Goal: Task Accomplishment & Management: Manage account settings

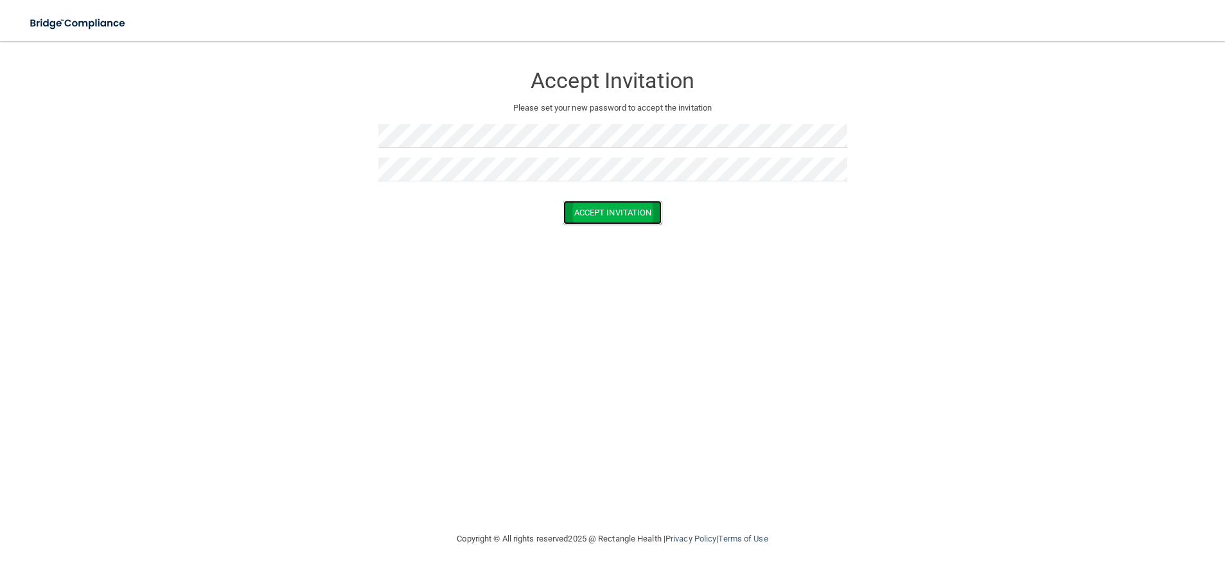
click at [621, 222] on button "Accept Invitation" at bounding box center [613, 212] width 99 height 24
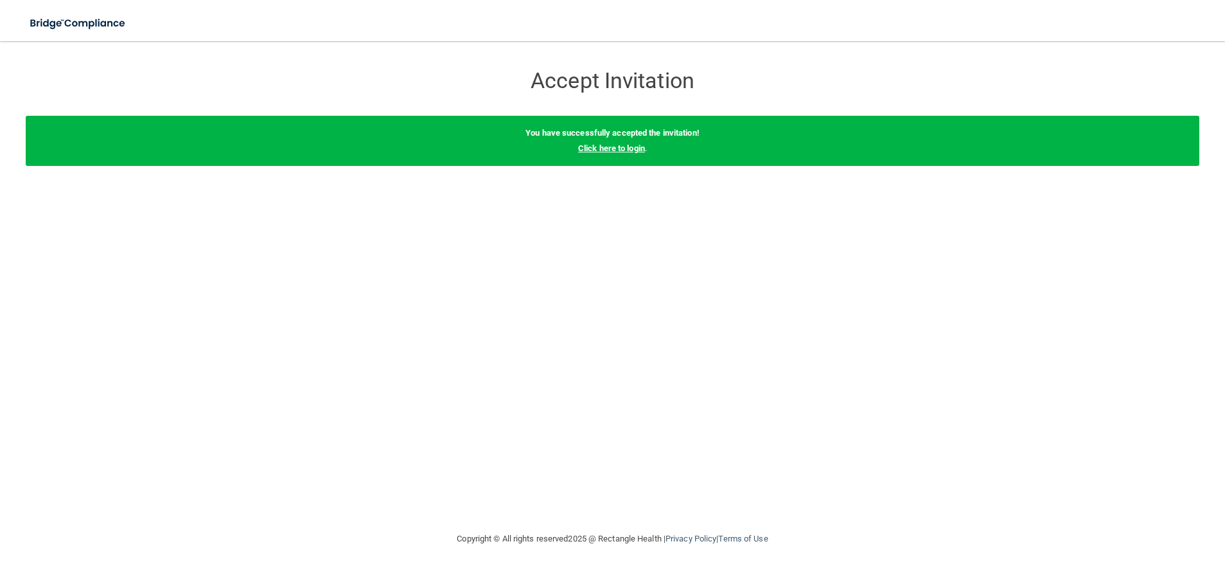
click at [622, 148] on link "Click here to login" at bounding box center [611, 148] width 67 height 10
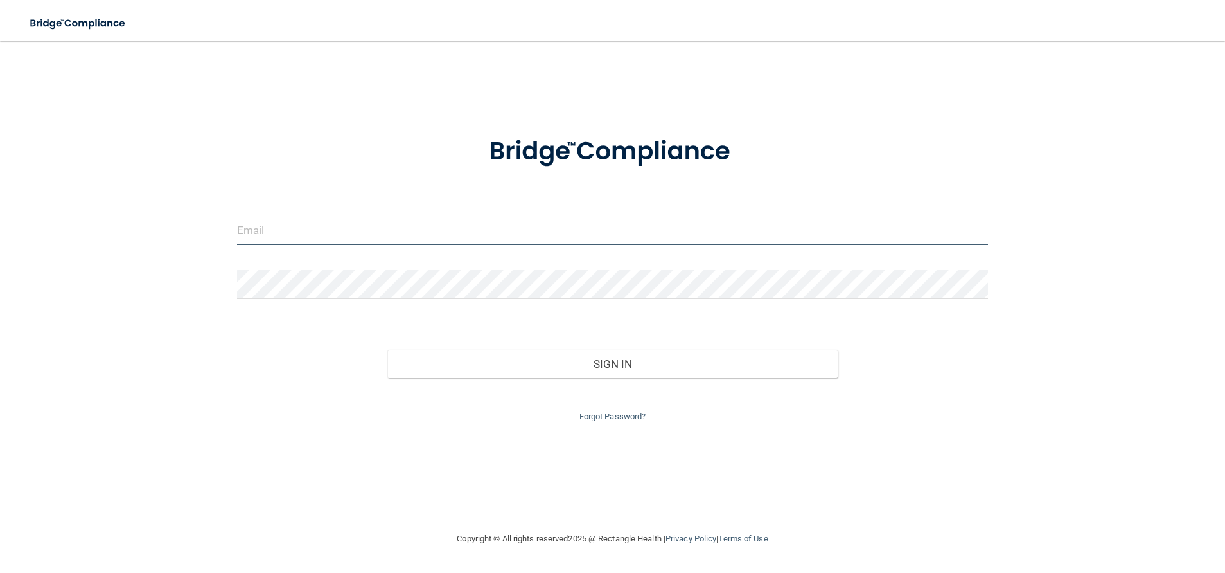
type input "[PERSON_NAME][EMAIL_ADDRESS][DOMAIN_NAME]"
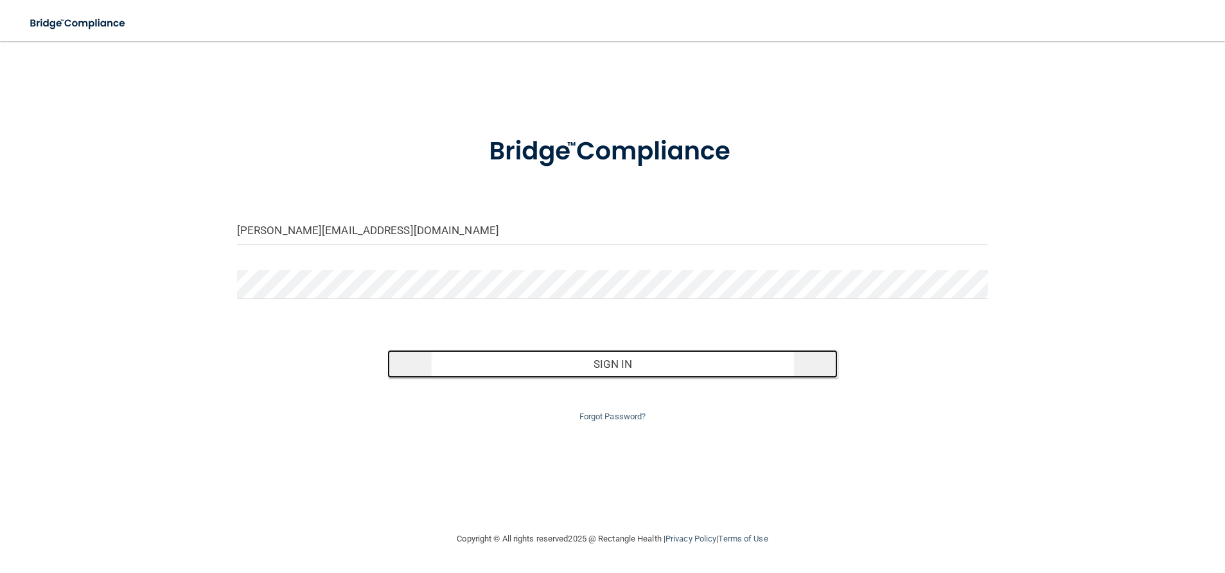
click at [616, 364] on button "Sign In" at bounding box center [612, 364] width 451 height 28
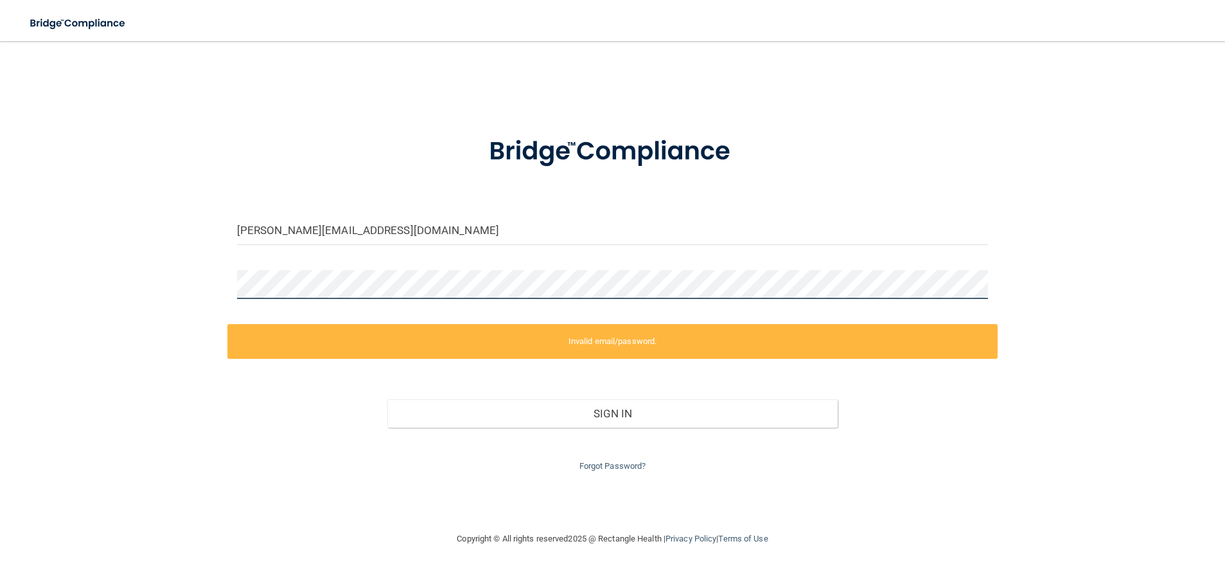
click at [60, 299] on div "stuart@oss-ok.com Invalid email/password. You don't have permission to access t…" at bounding box center [613, 286] width 1174 height 464
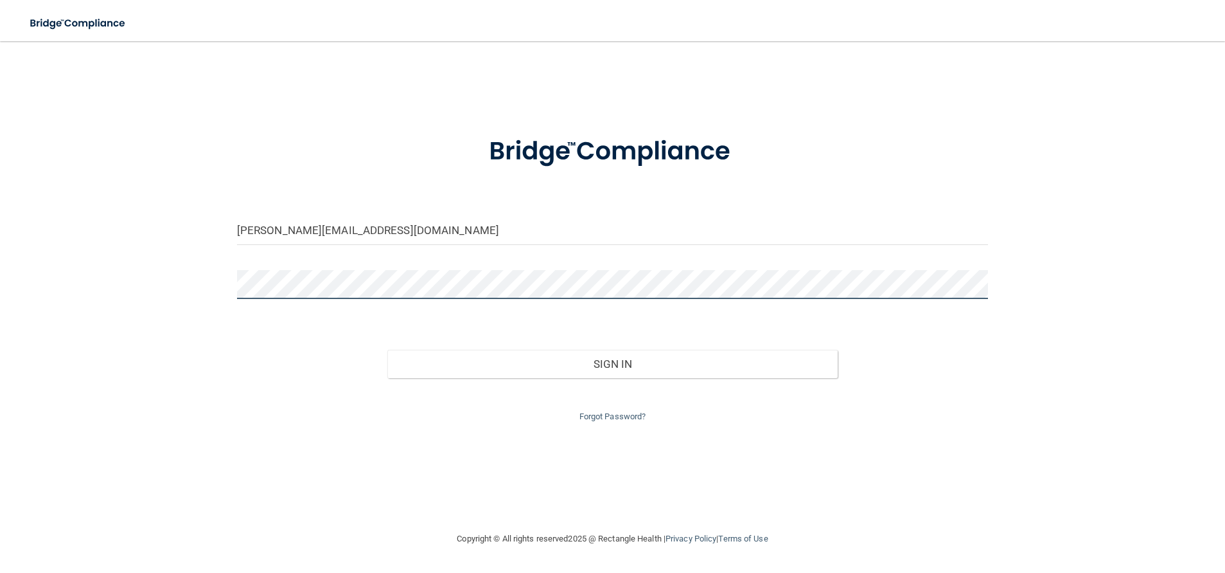
click at [387, 350] on button "Sign In" at bounding box center [612, 364] width 451 height 28
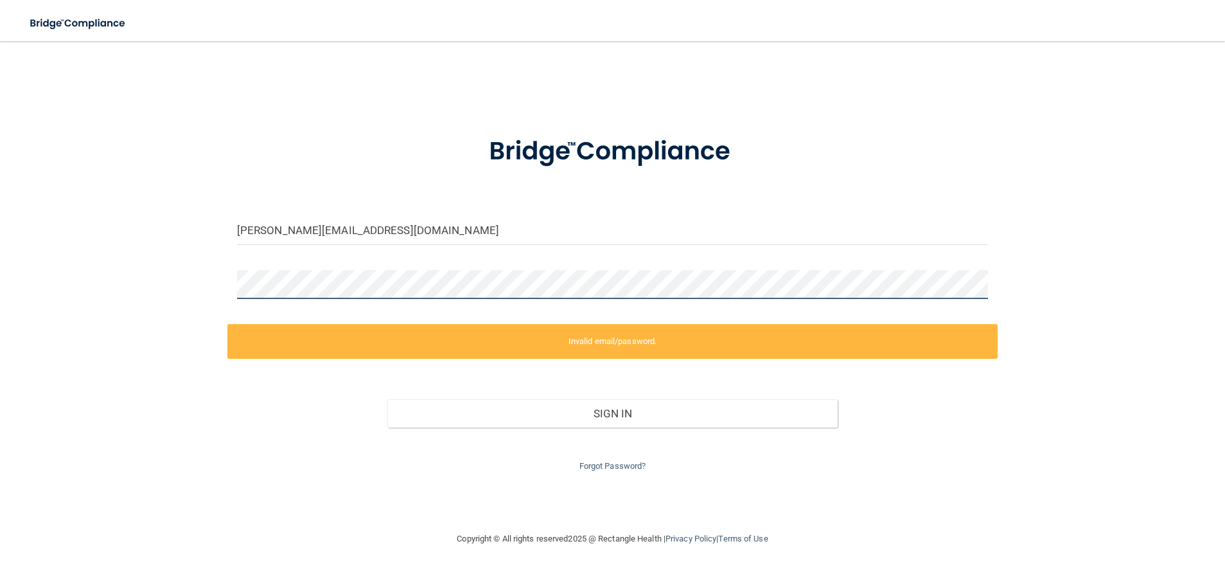
click at [0, 280] on html "Toggle navigation Manage My Enterprise Manage My Location stuart@oss-ok.com Inv…" at bounding box center [612, 286] width 1225 height 573
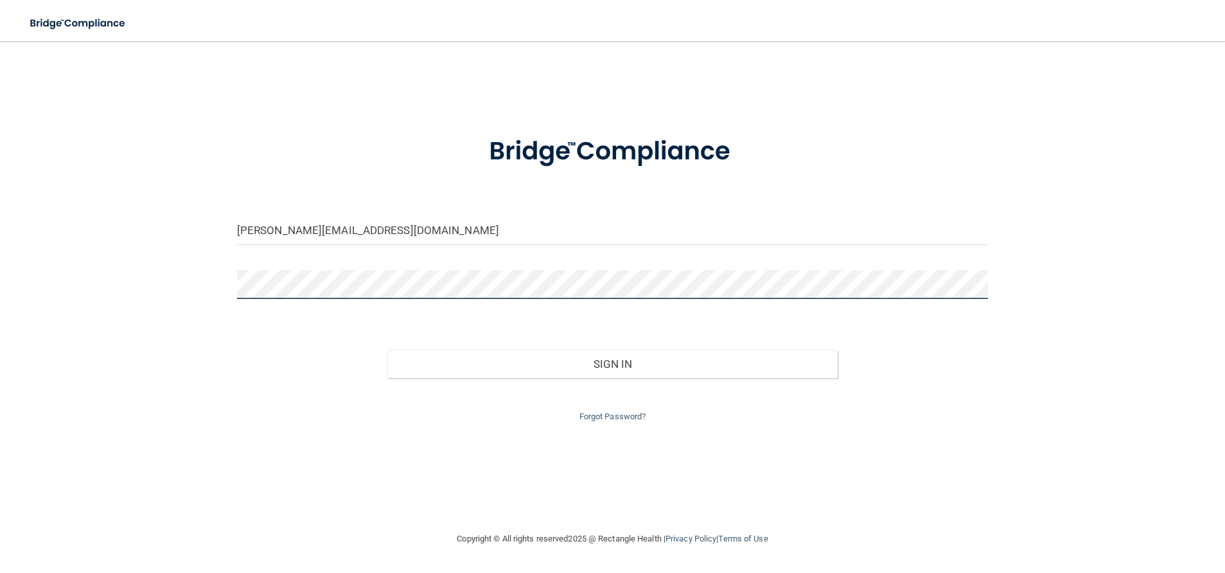
click at [387, 350] on button "Sign In" at bounding box center [612, 364] width 451 height 28
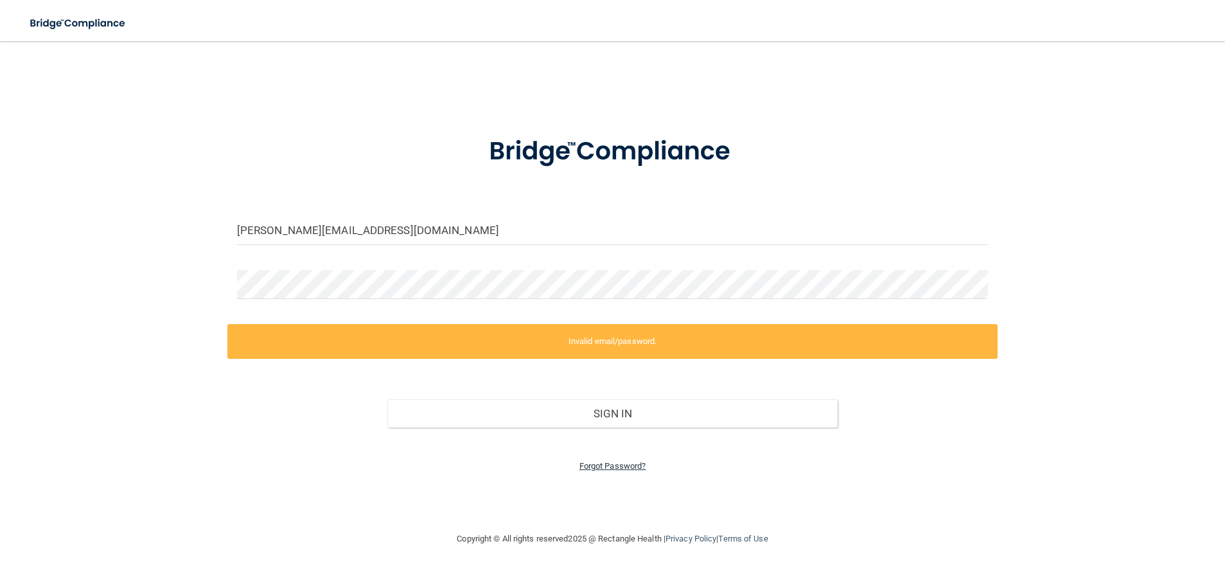
click at [622, 468] on link "Forgot Password?" at bounding box center [613, 466] width 67 height 10
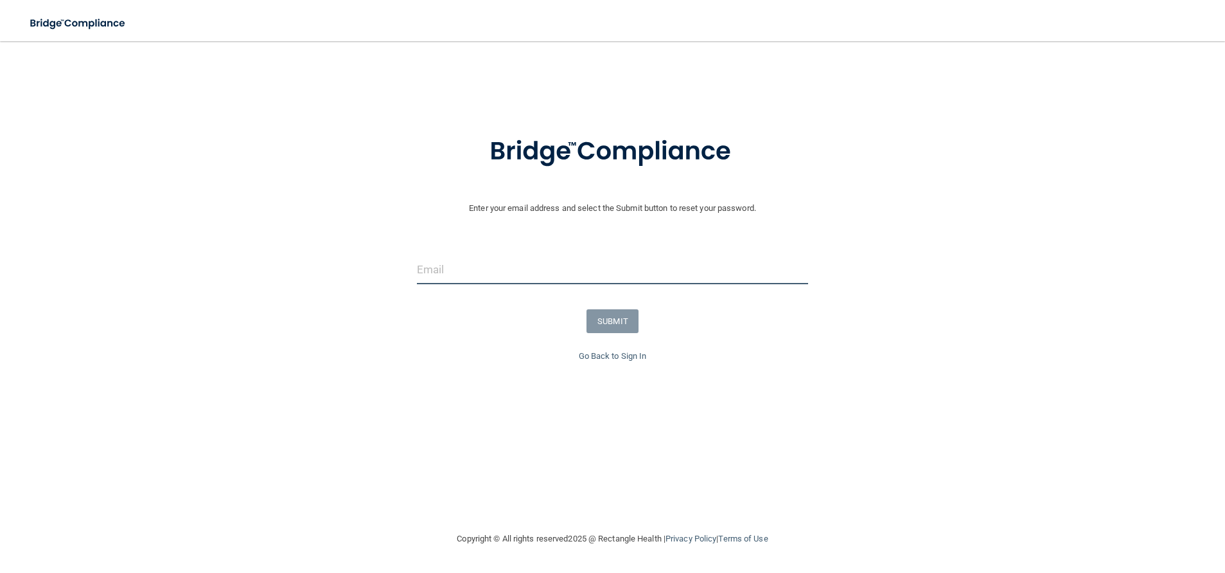
click at [477, 272] on input "email" at bounding box center [612, 269] width 391 height 29
type input "stuart@oss-ok.com"
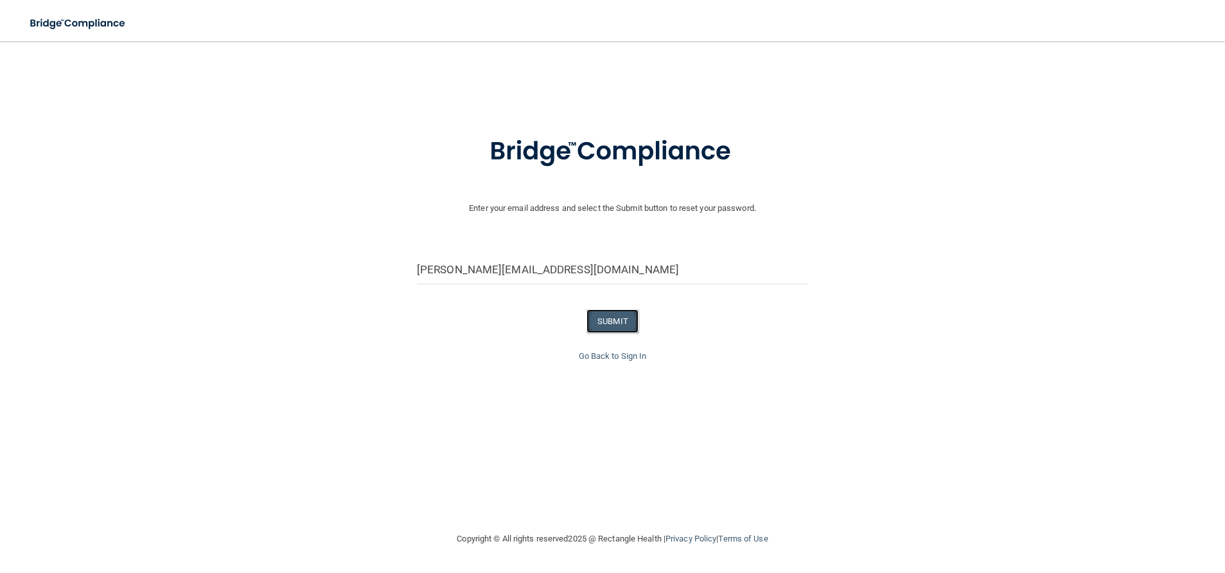
click at [614, 321] on button "SUBMIT" at bounding box center [613, 321] width 52 height 24
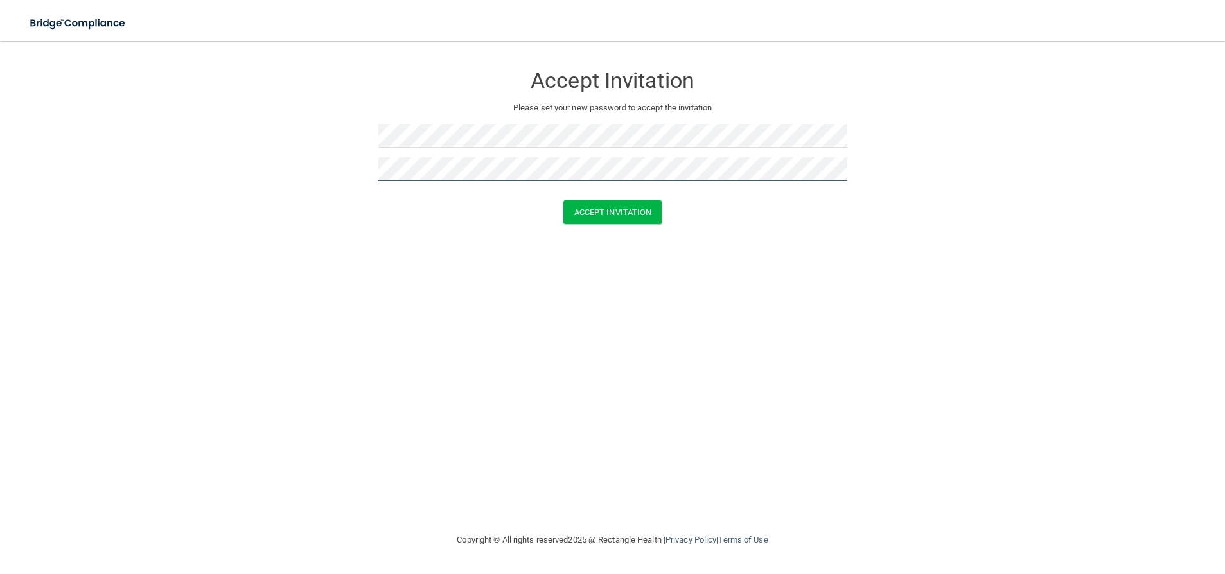
click at [564, 200] on button "Accept Invitation" at bounding box center [613, 212] width 99 height 24
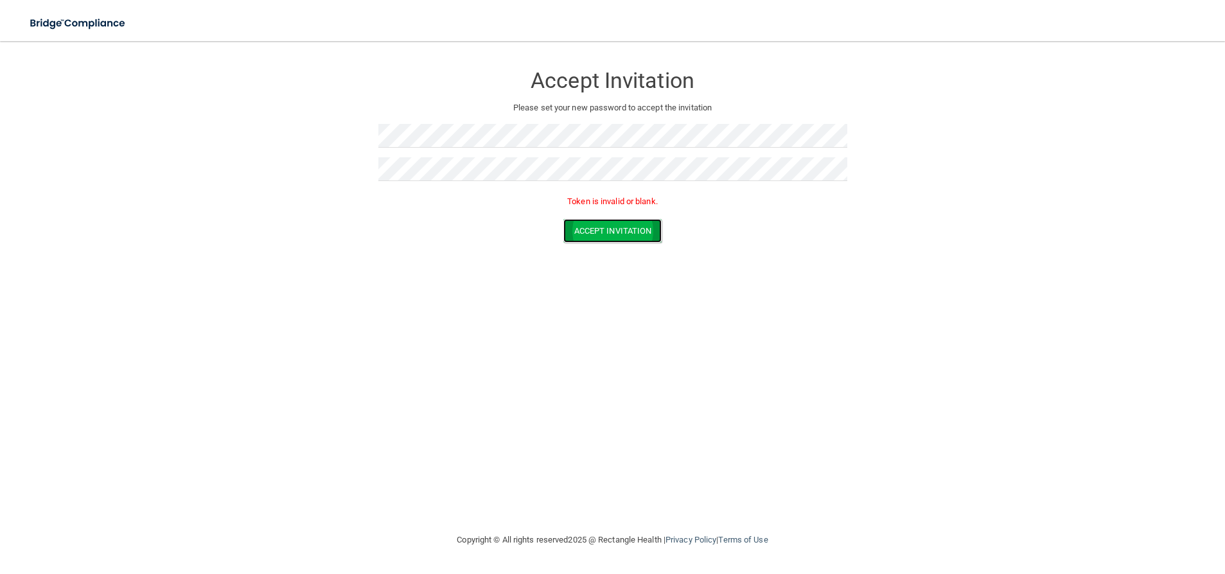
click at [619, 231] on button "Accept Invitation" at bounding box center [613, 231] width 99 height 24
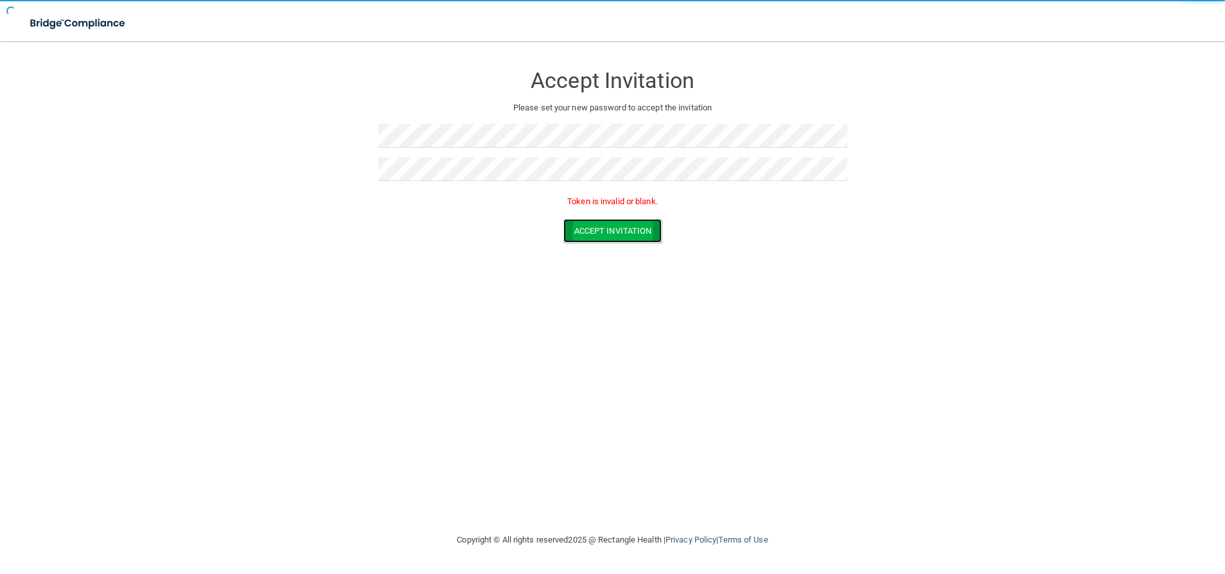
click at [619, 231] on button "Accept Invitation" at bounding box center [613, 231] width 99 height 24
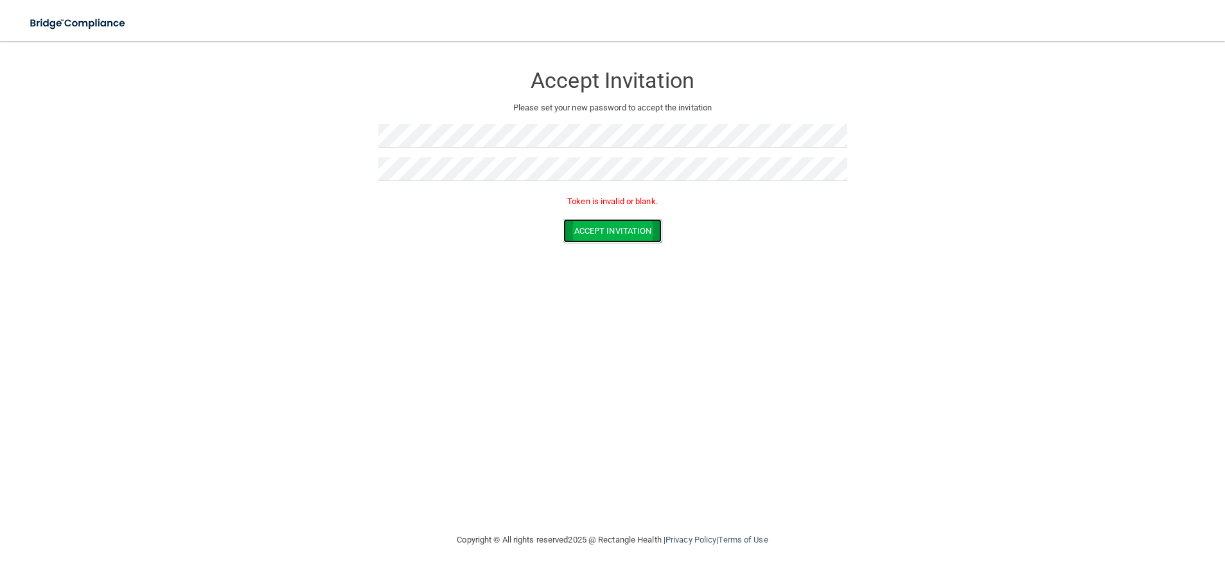
click at [622, 227] on button "Accept Invitation" at bounding box center [613, 231] width 99 height 24
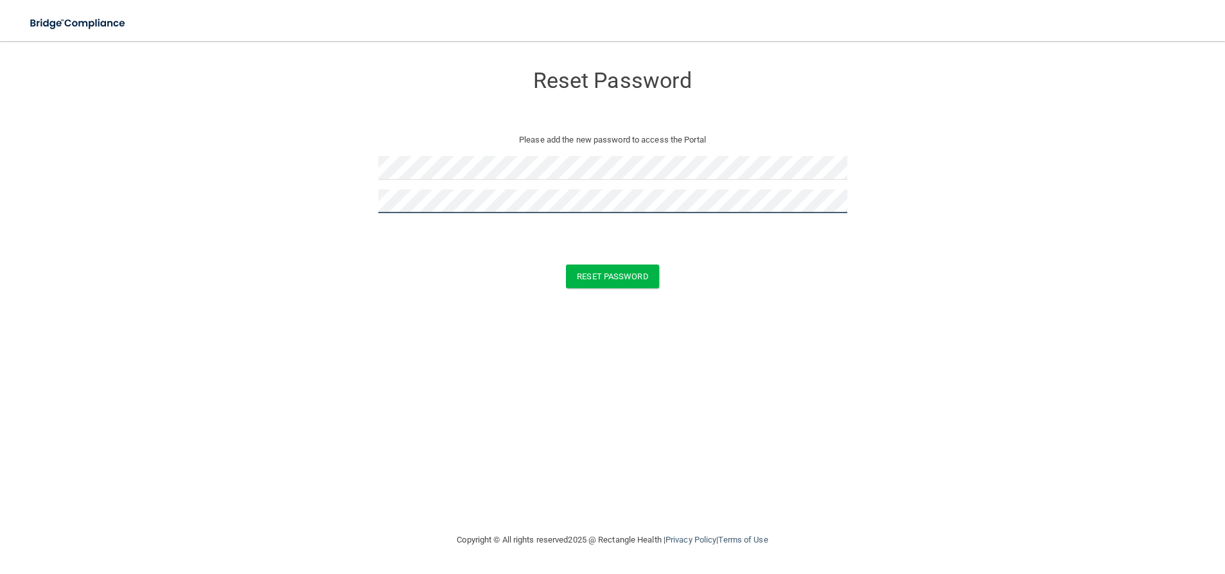
click at [566, 265] on button "Reset Password" at bounding box center [612, 277] width 93 height 24
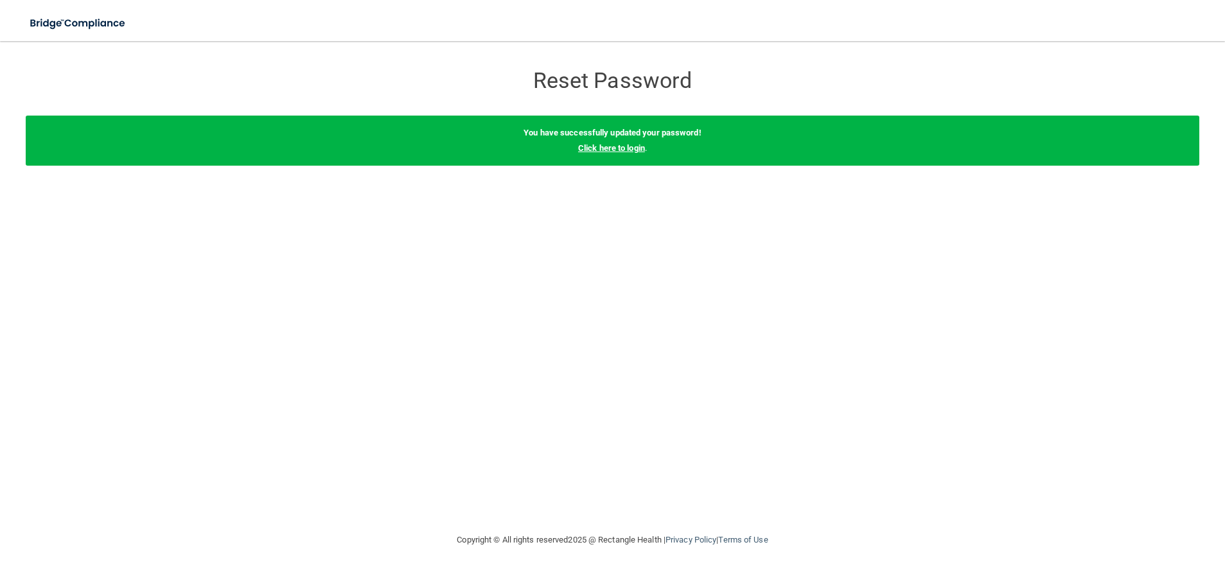
click at [616, 148] on link "Click here to login" at bounding box center [611, 148] width 67 height 10
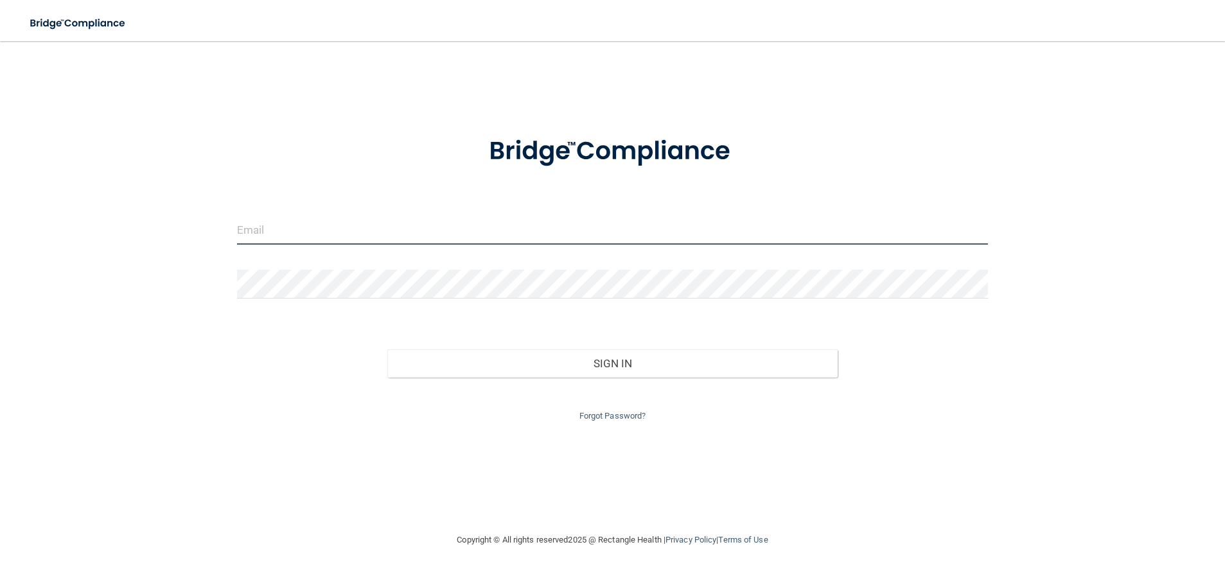
type input "stuart@oss-ok.com"
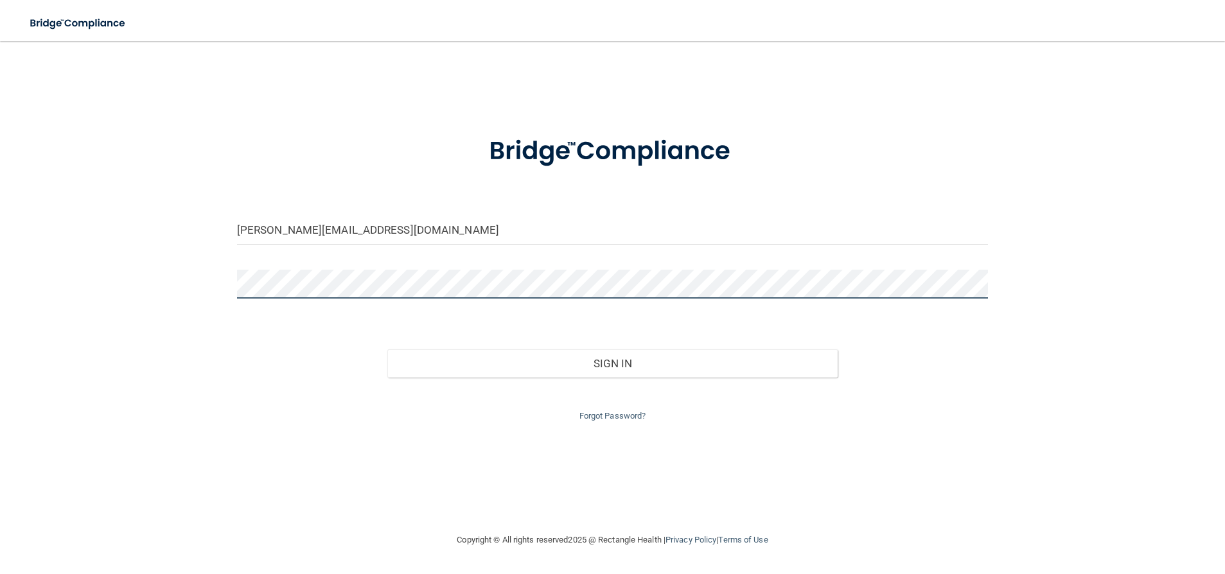
click at [0, 306] on html "Toggle navigation Manage My Enterprise Manage My Location stuart@oss-ok.com Inv…" at bounding box center [612, 287] width 1225 height 574
click at [387, 350] on button "Sign In" at bounding box center [612, 364] width 451 height 28
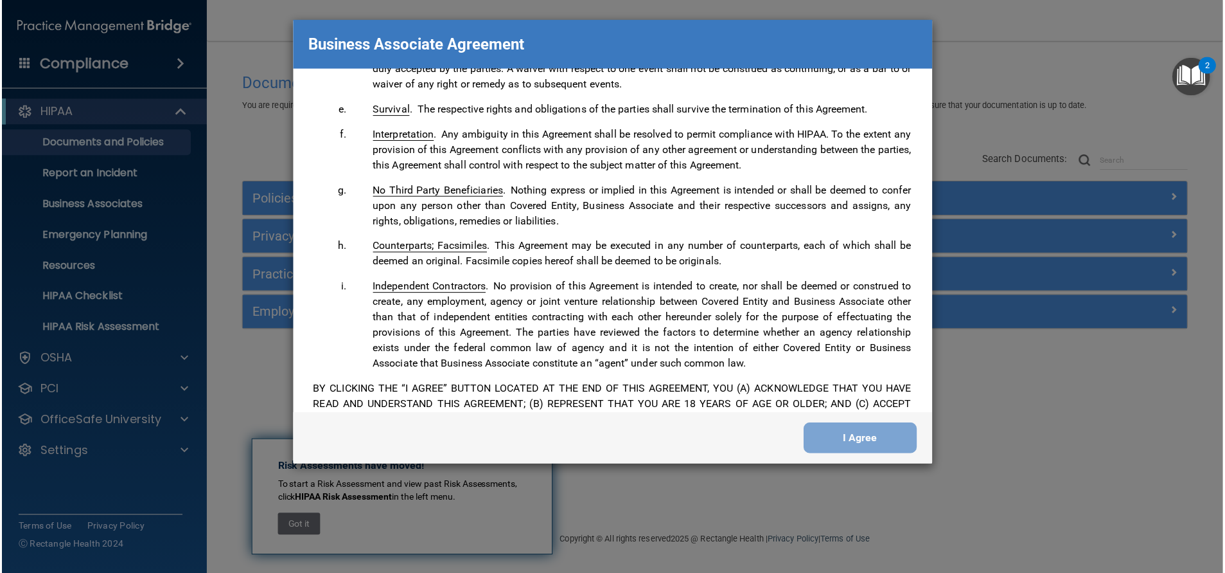
scroll to position [2620, 0]
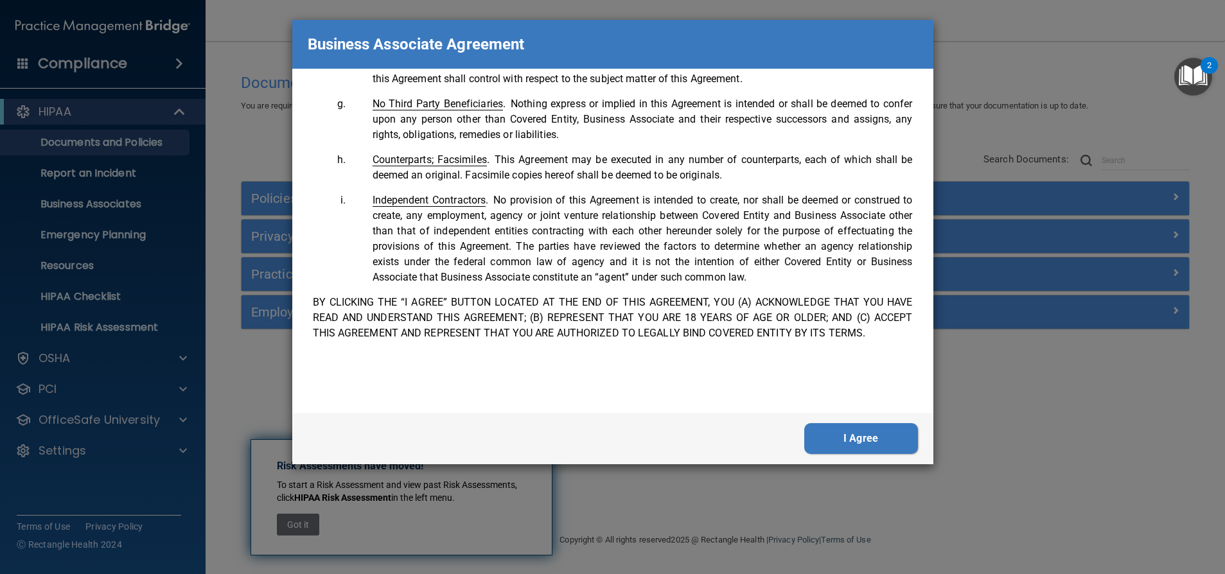
click at [841, 440] on button "I Agree" at bounding box center [861, 438] width 114 height 31
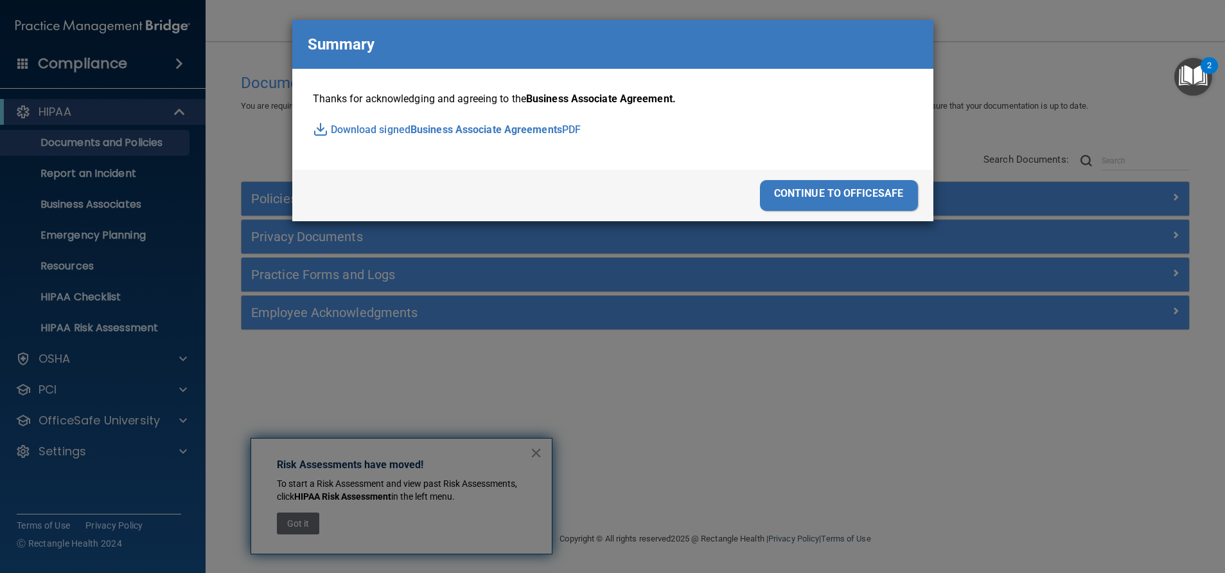
click at [840, 191] on div "continue to officesafe" at bounding box center [839, 195] width 158 height 31
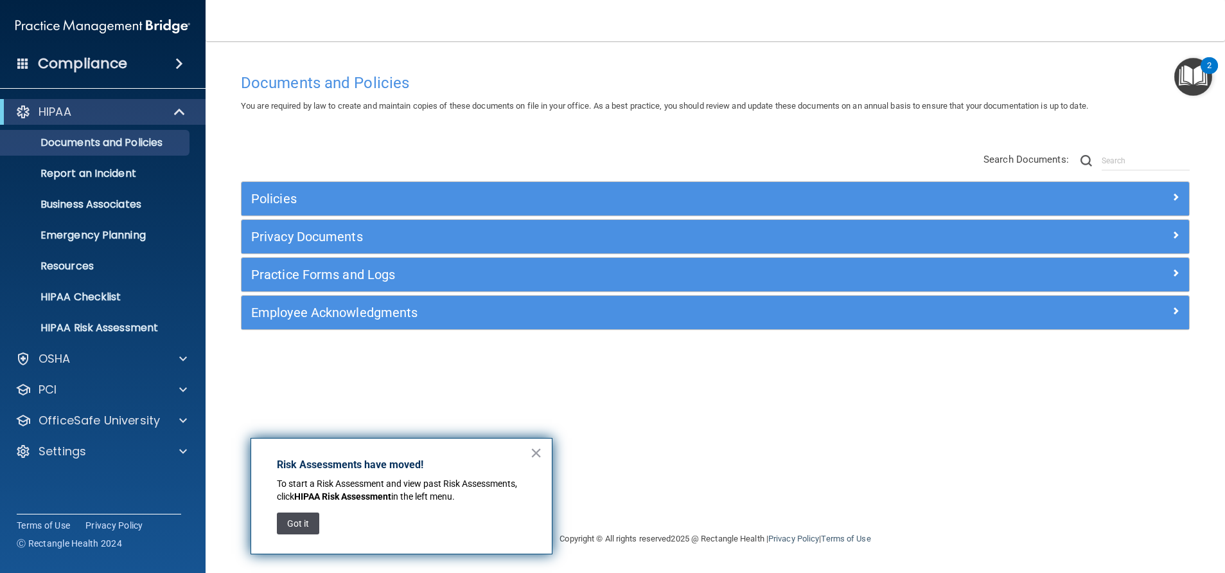
click at [301, 522] on button "Got it" at bounding box center [298, 523] width 42 height 22
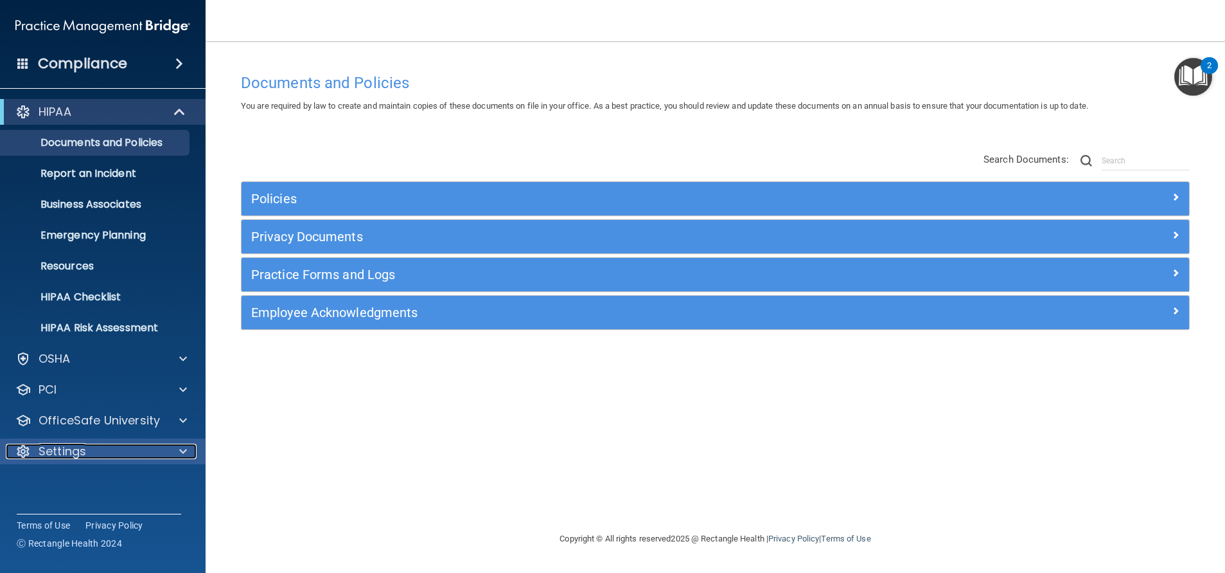
click at [74, 450] on p "Settings" at bounding box center [63, 450] width 48 height 15
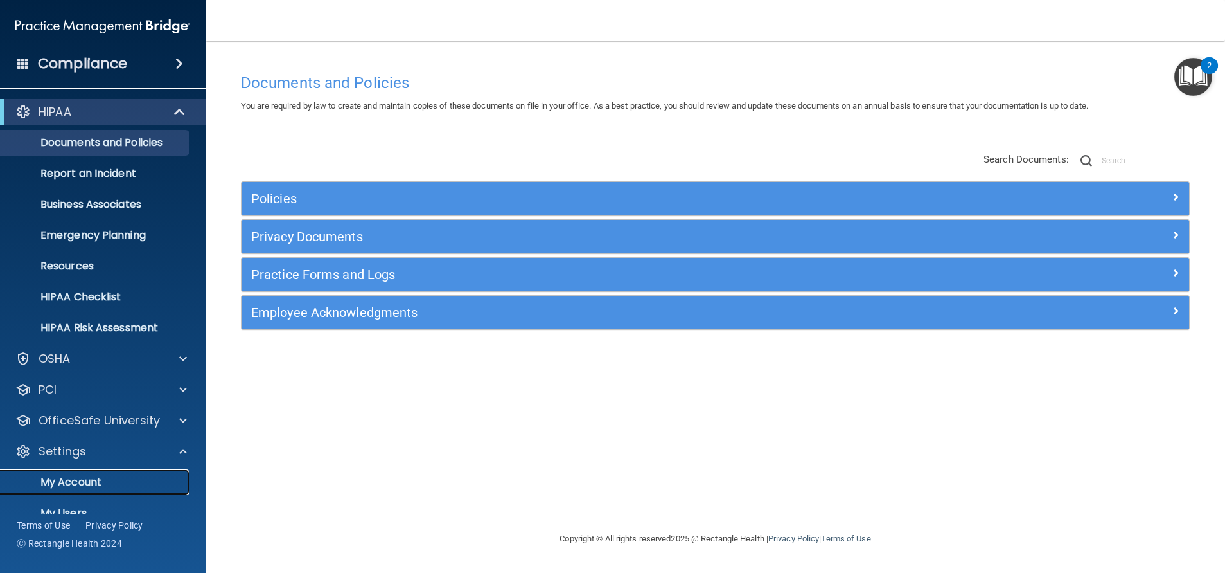
click at [73, 481] on p "My Account" at bounding box center [95, 481] width 175 height 13
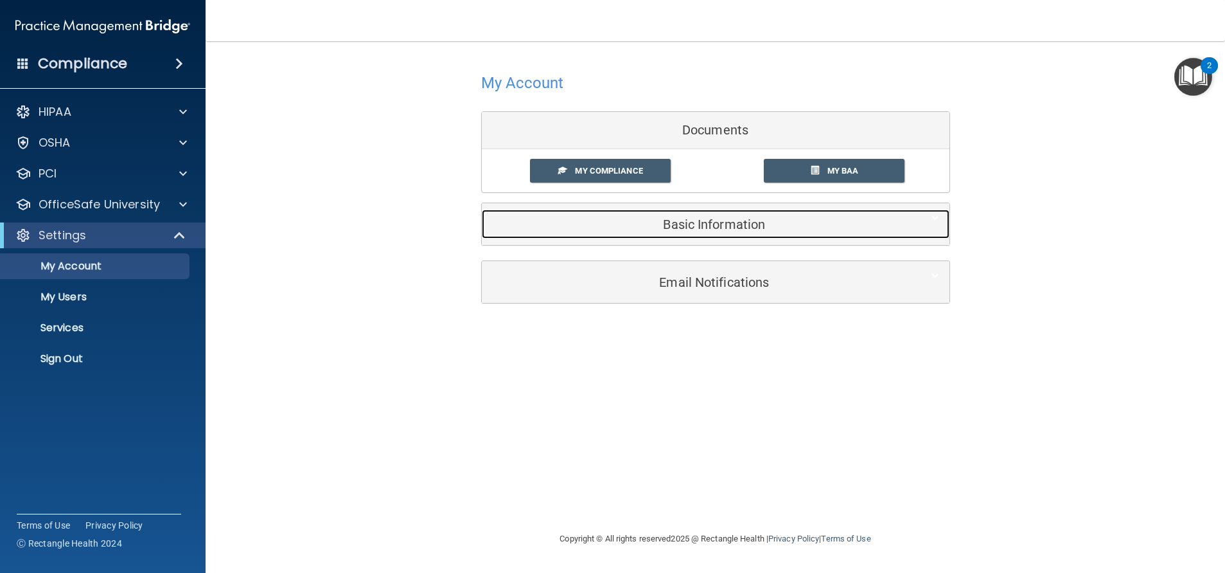
click at [731, 225] on h5 "Basic Information" at bounding box center [696, 224] width 409 height 14
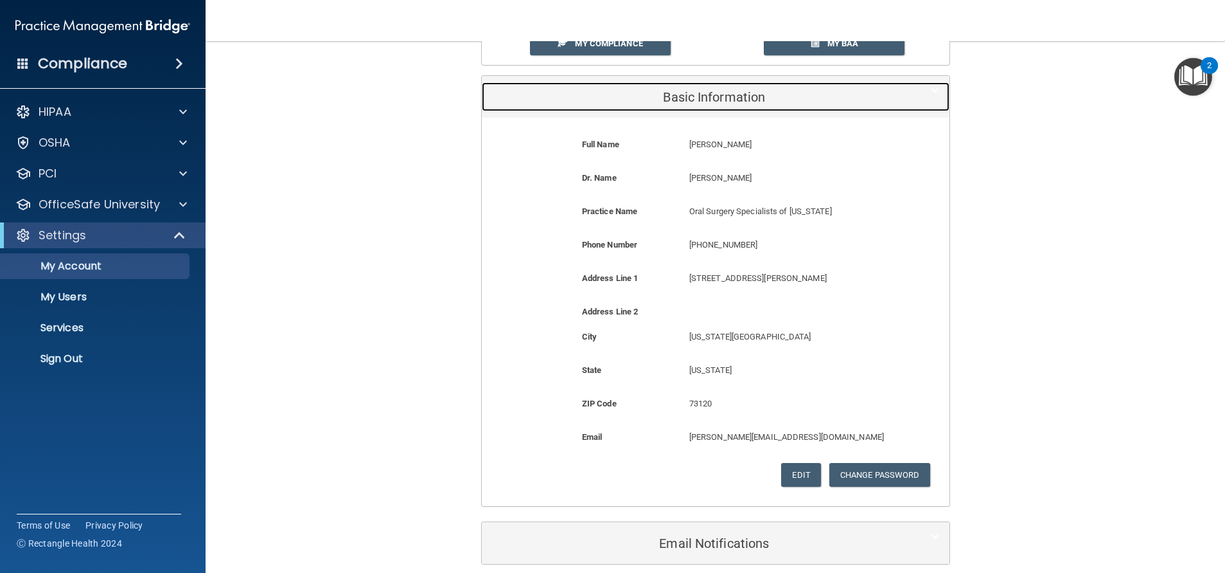
scroll to position [129, 0]
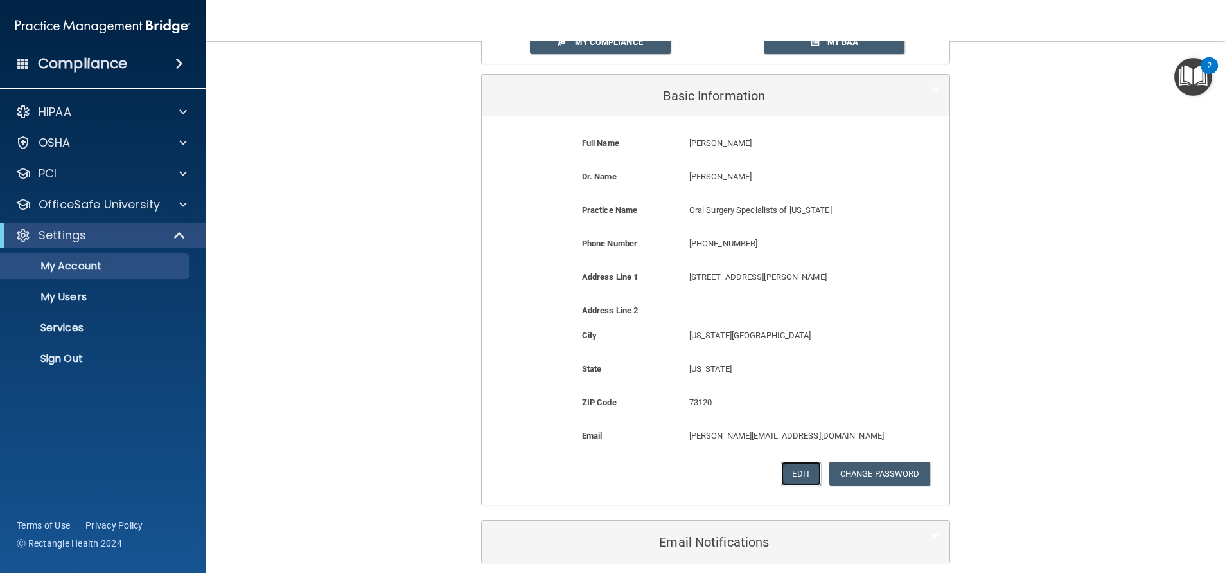
click at [790, 468] on button "Edit" at bounding box center [800, 473] width 39 height 24
select select "36"
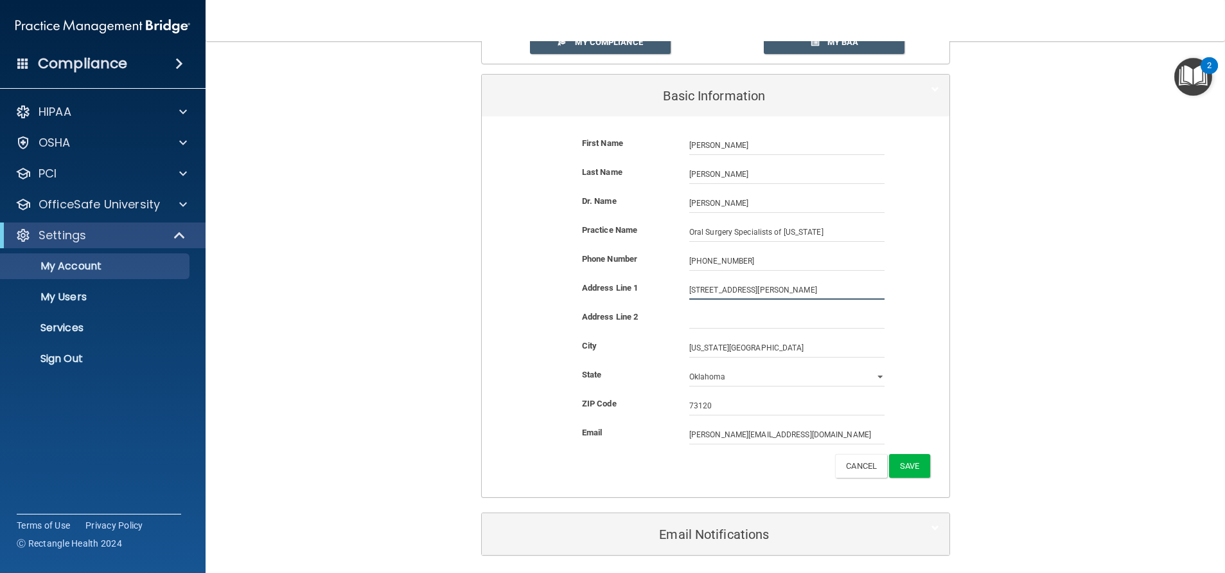
click at [716, 289] on input "4320 Mcauley Boulevard" at bounding box center [786, 289] width 195 height 19
type input "4320 McAuley Boulevard"
click at [911, 466] on button "Save" at bounding box center [909, 466] width 40 height 24
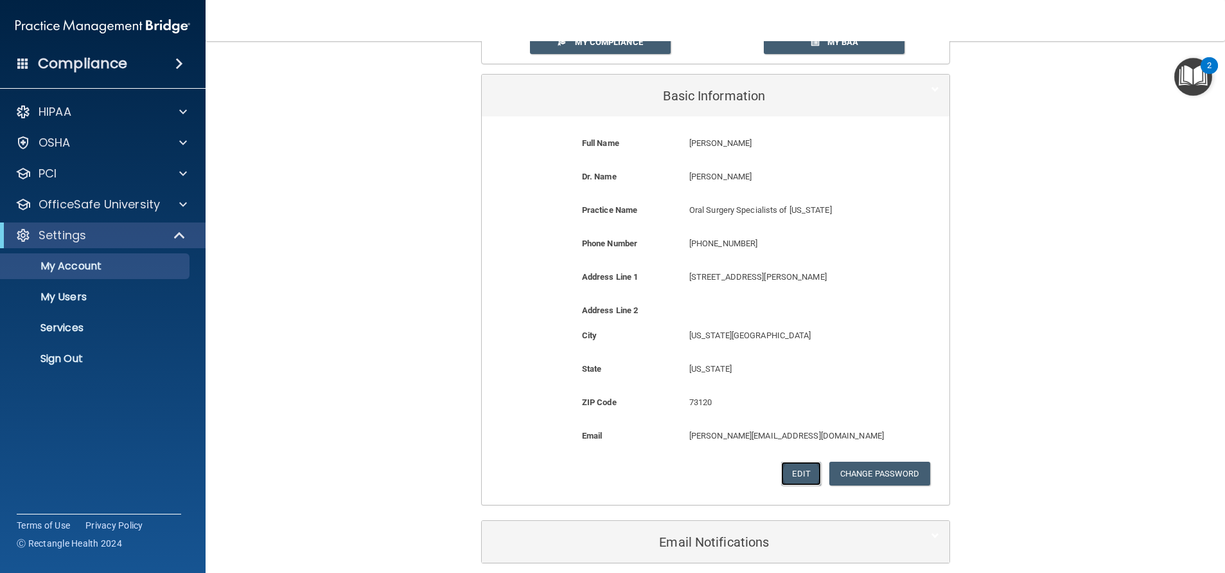
click at [796, 475] on button "Edit" at bounding box center [800, 473] width 39 height 24
select select "36"
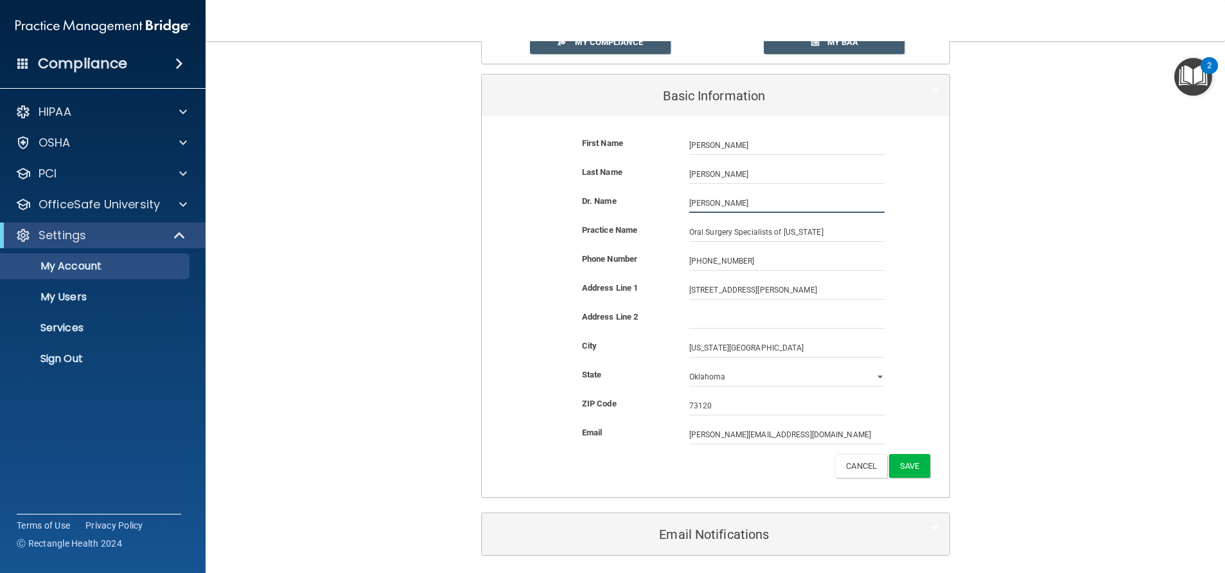
click at [745, 200] on input "Stuart Skelton" at bounding box center [786, 202] width 195 height 19
type input "S"
type input "Dr. Robert Bryan DDS"
click at [914, 463] on button "Save" at bounding box center [909, 466] width 40 height 24
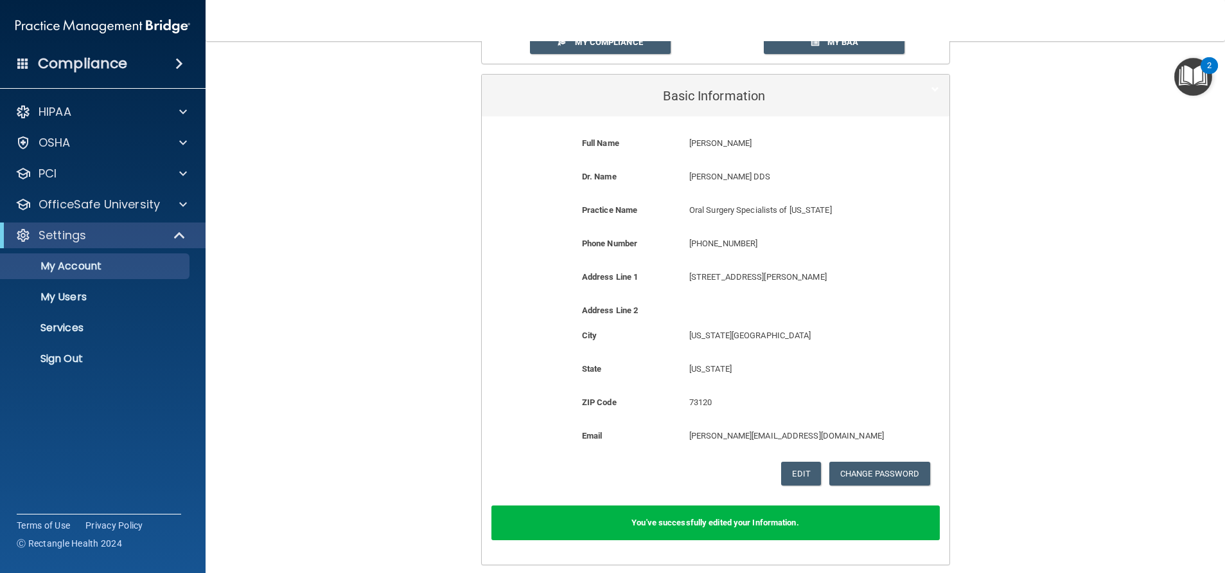
scroll to position [0, 0]
